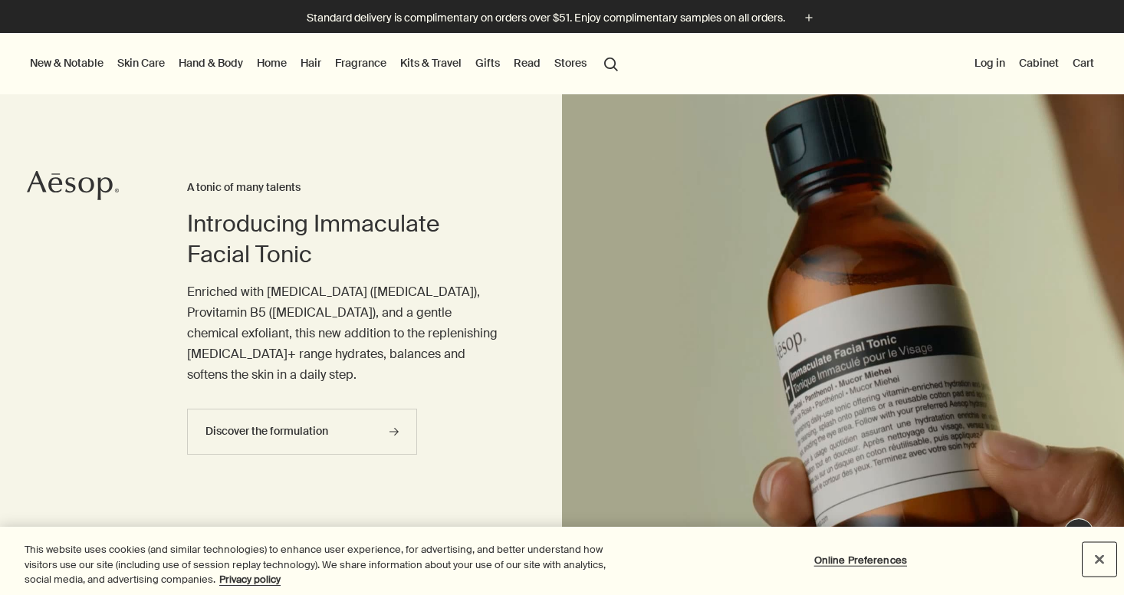
click at [1099, 557] on button "Close" at bounding box center [1100, 559] width 34 height 34
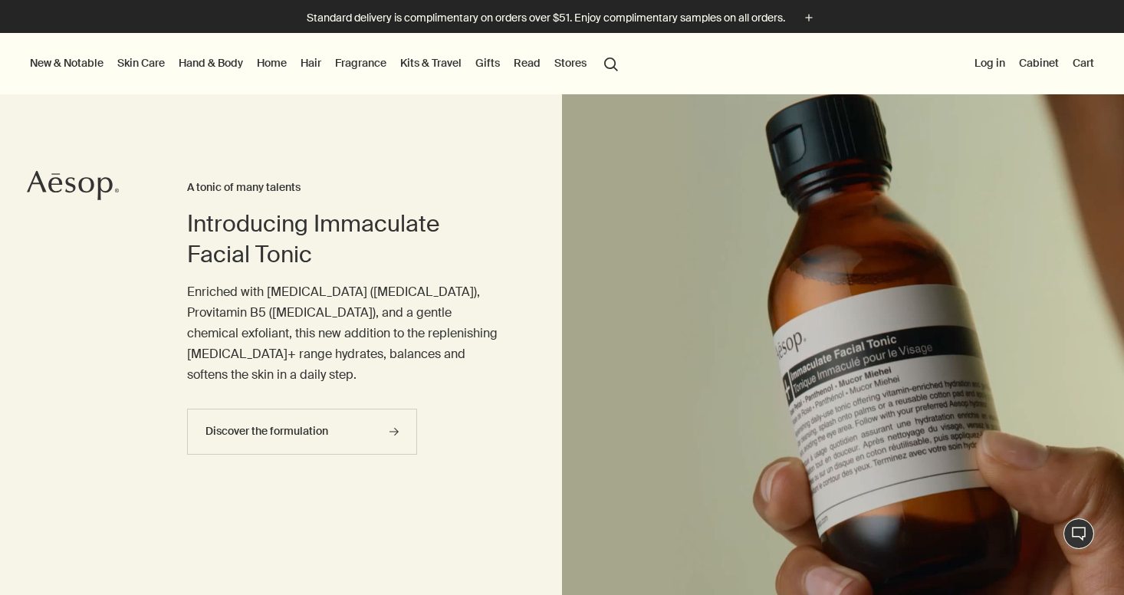
click at [266, 64] on link "Home" at bounding box center [272, 63] width 36 height 20
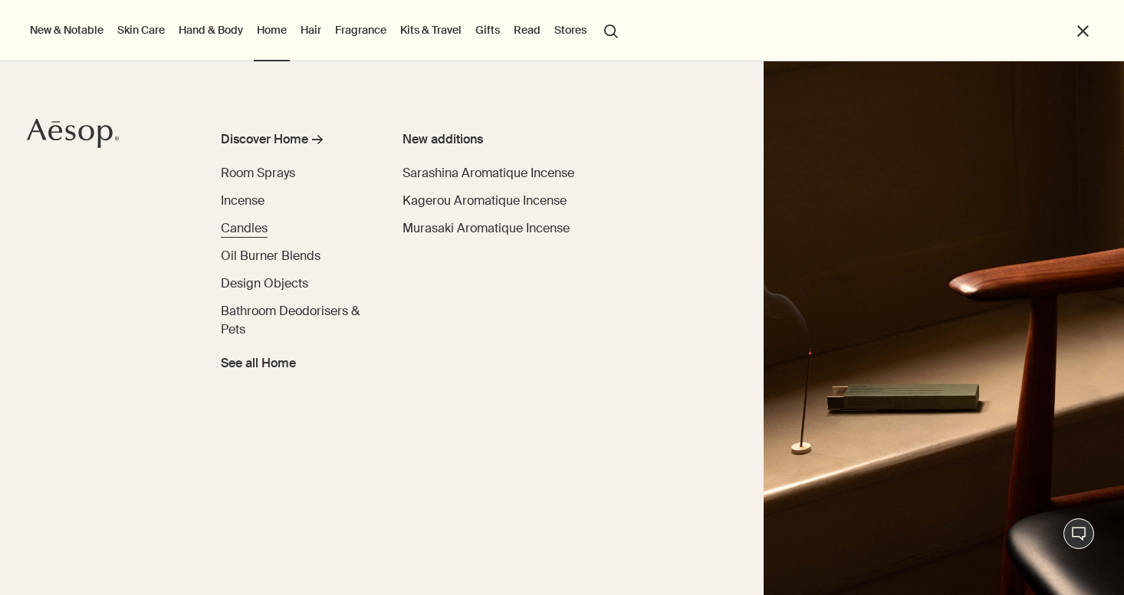
click at [254, 226] on span "Candles" at bounding box center [244, 228] width 47 height 16
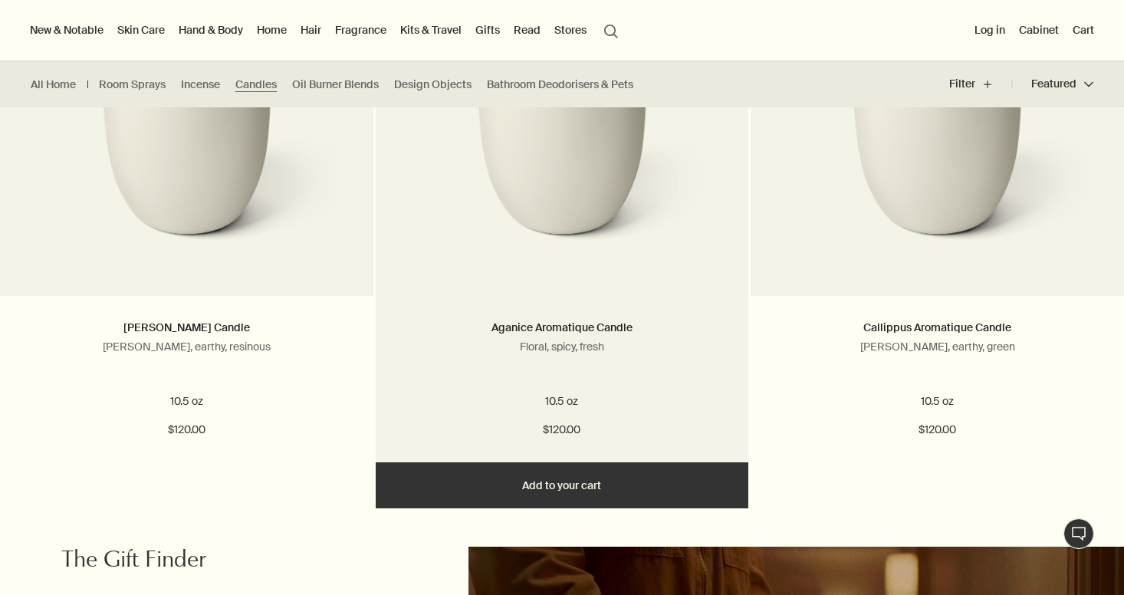
scroll to position [532, 0]
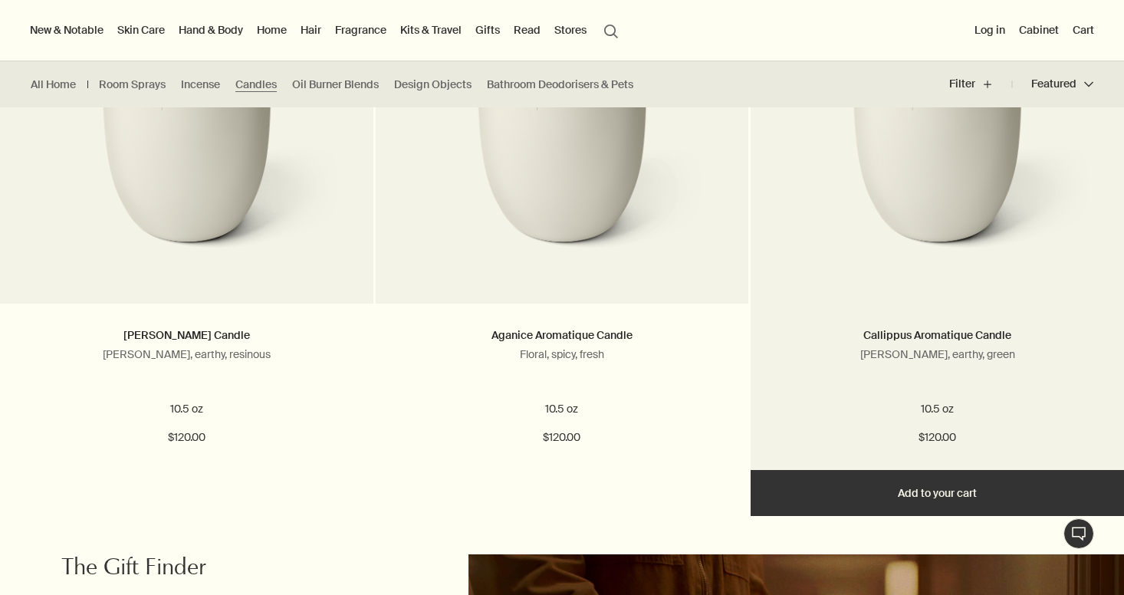
click at [869, 232] on img at bounding box center [937, 139] width 324 height 284
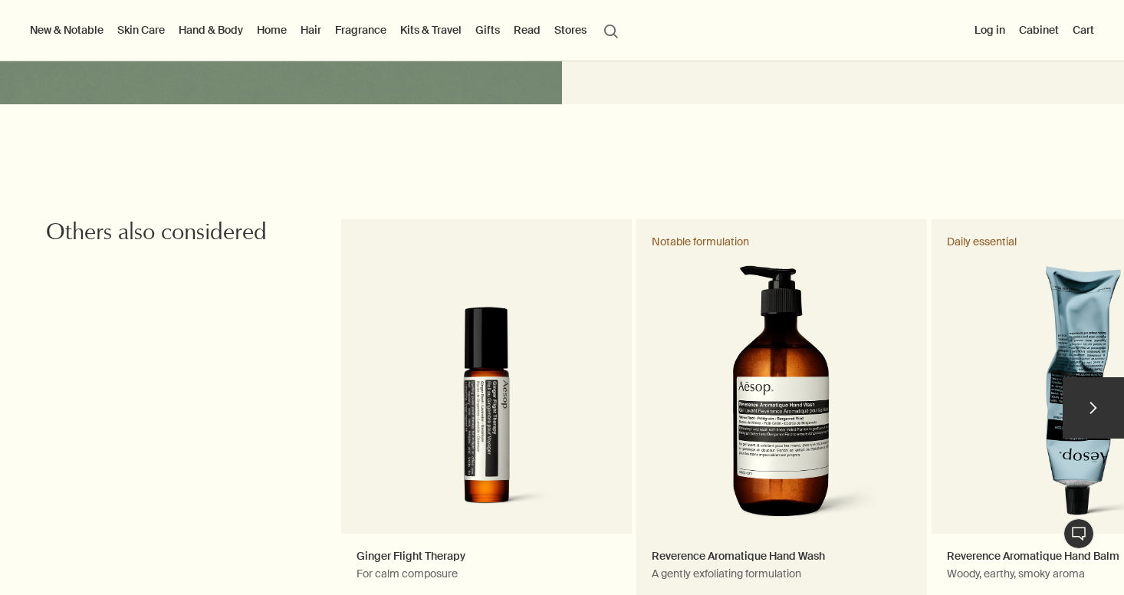
scroll to position [1593, 0]
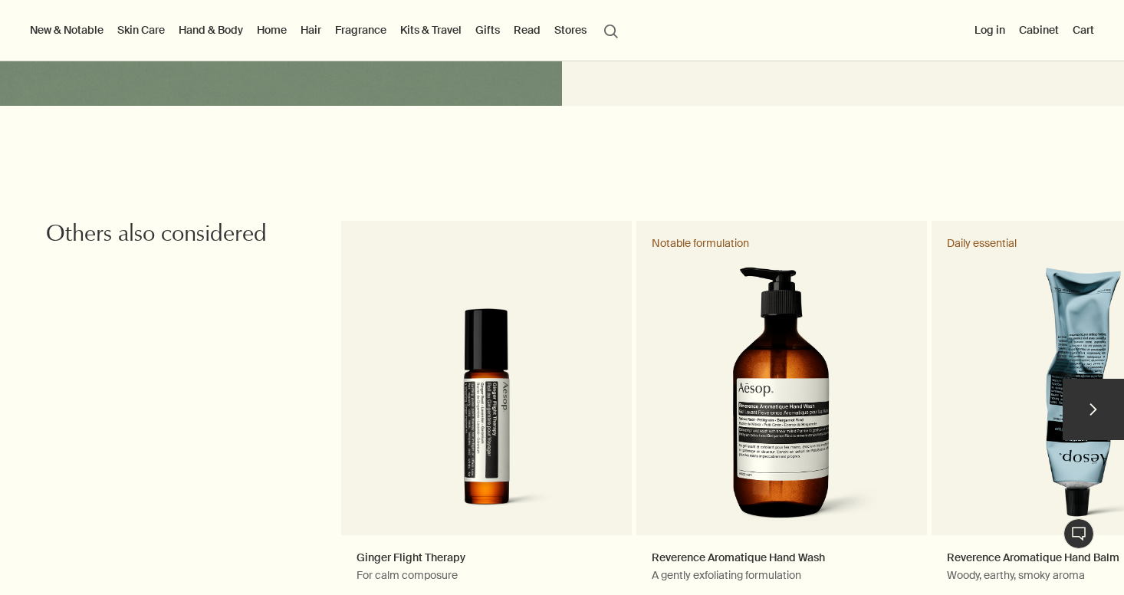
click at [1073, 393] on button "chevron" at bounding box center [1093, 409] width 61 height 61
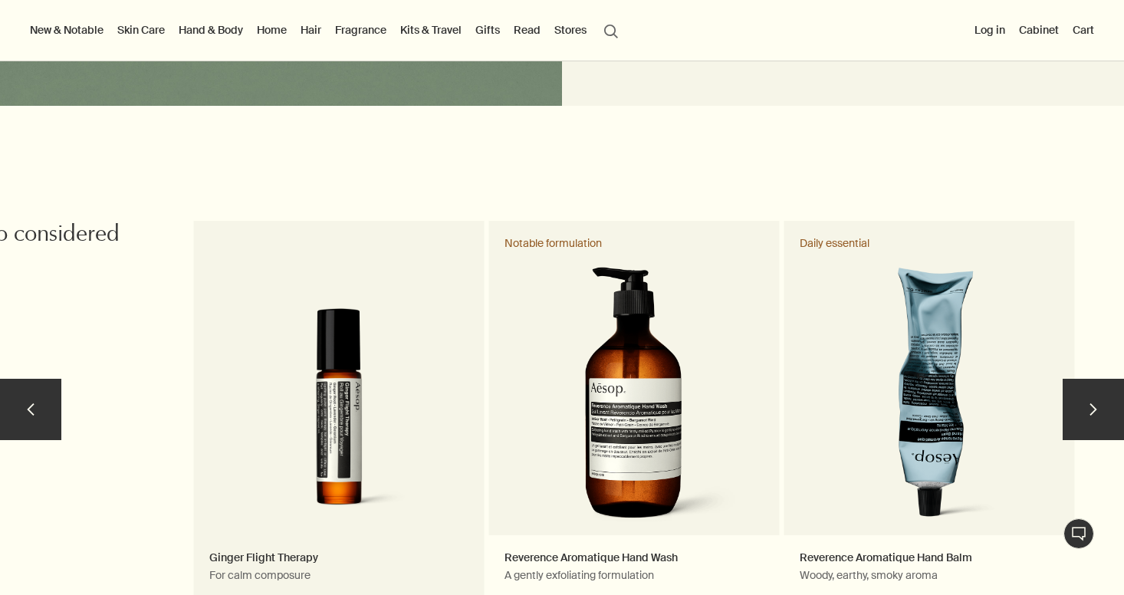
click at [455, 372] on link "Ginger Flight Therapy For calm composure" at bounding box center [339, 416] width 291 height 391
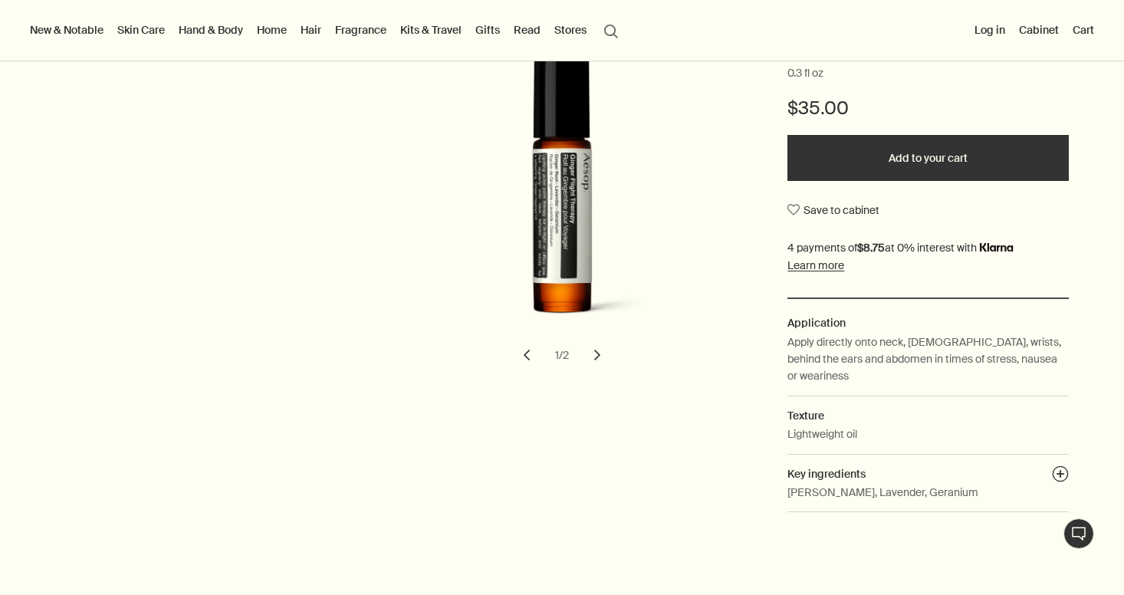
scroll to position [317, 0]
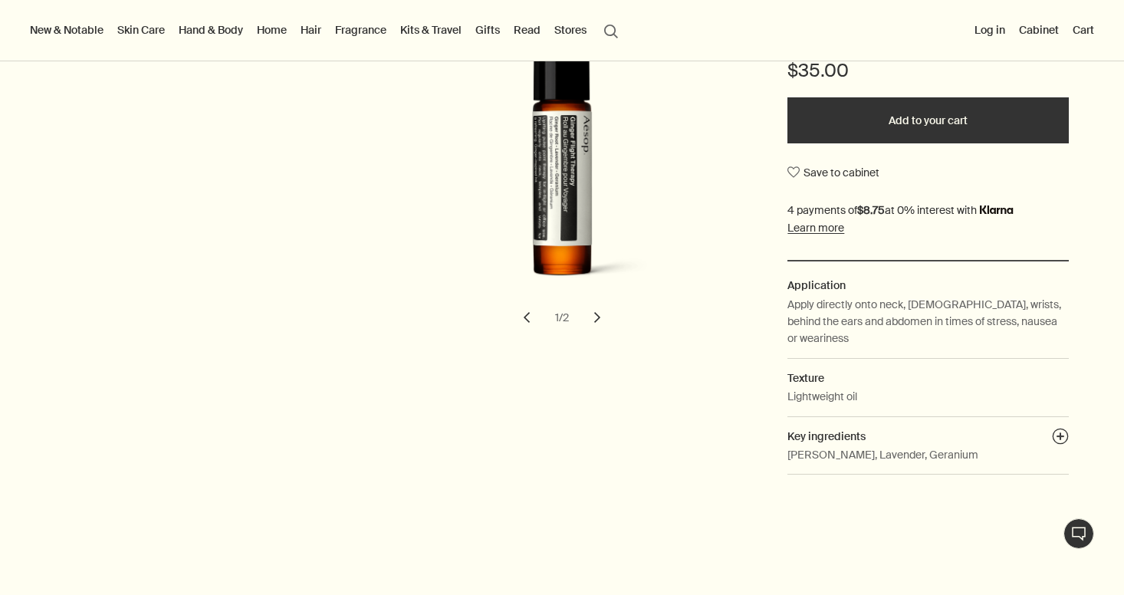
click at [598, 311] on button "chevron" at bounding box center [597, 318] width 34 height 34
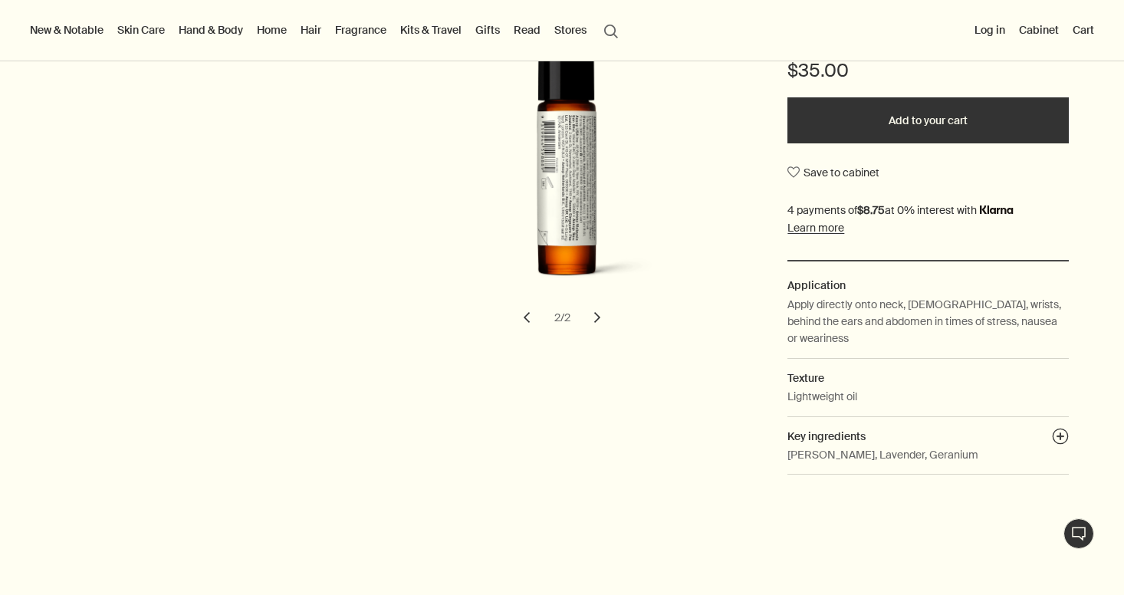
click at [514, 309] on button "chevron" at bounding box center [527, 318] width 34 height 34
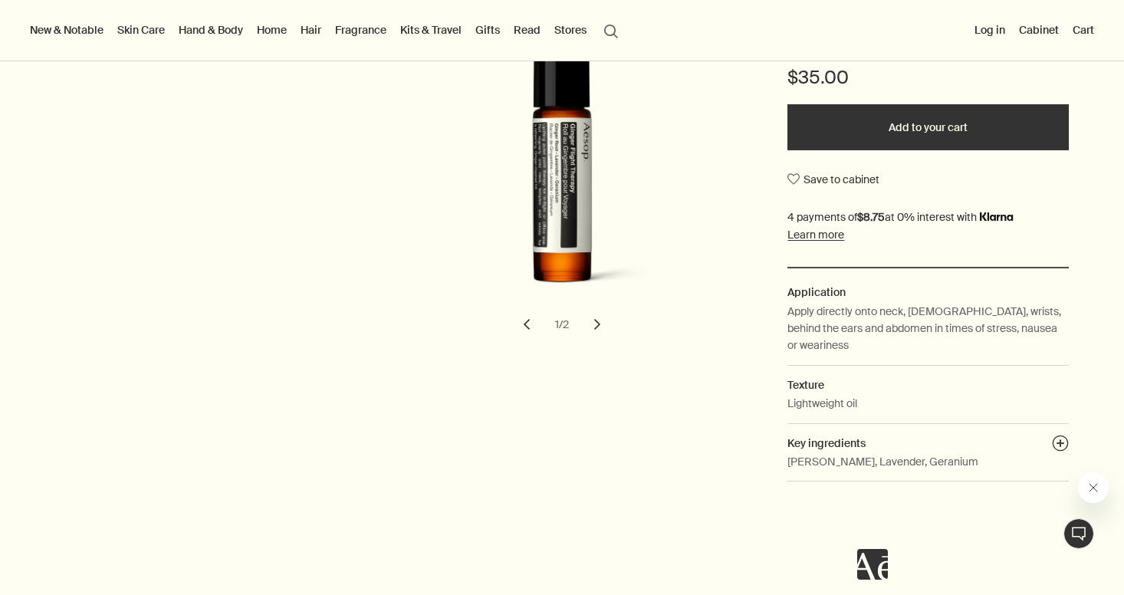
scroll to position [0, 0]
